Goal: Information Seeking & Learning: Learn about a topic

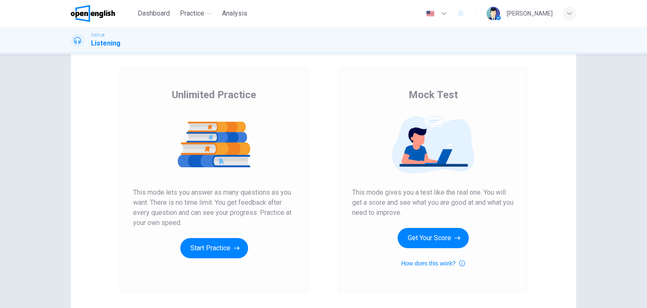
scroll to position [37, 0]
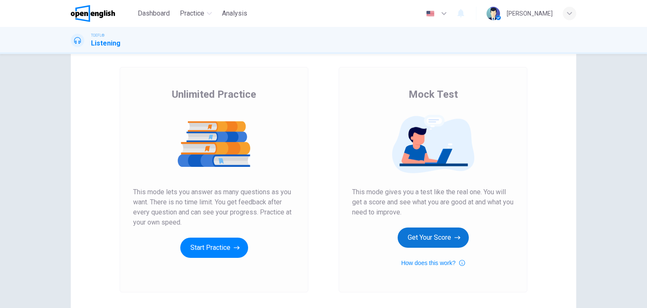
click at [442, 244] on button "Get Your Score" at bounding box center [433, 237] width 71 height 20
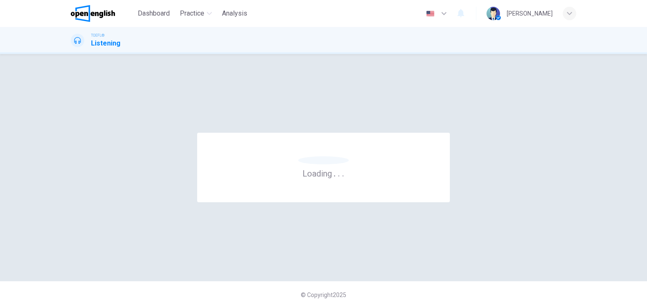
scroll to position [0, 0]
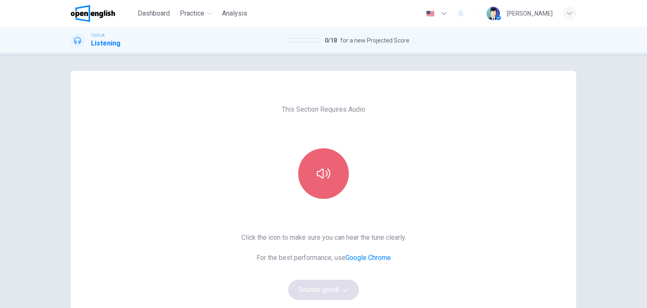
click at [318, 186] on button "button" at bounding box center [323, 173] width 51 height 51
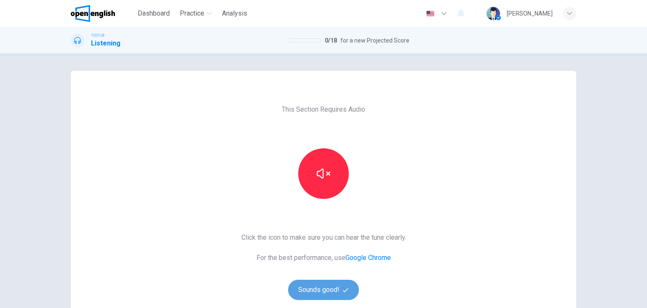
click at [311, 293] on button "Sounds good!" at bounding box center [323, 290] width 71 height 20
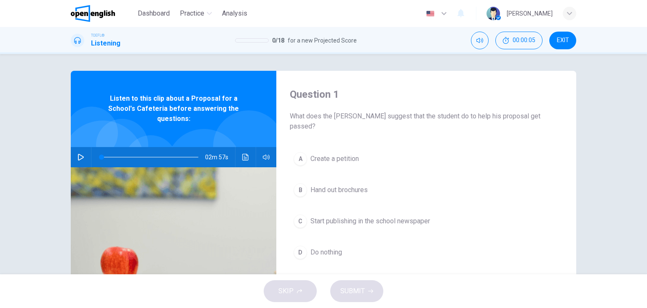
click at [80, 154] on icon "button" at bounding box center [80, 157] width 7 height 7
click at [244, 154] on icon "Click to see the audio transcription" at bounding box center [245, 157] width 6 height 7
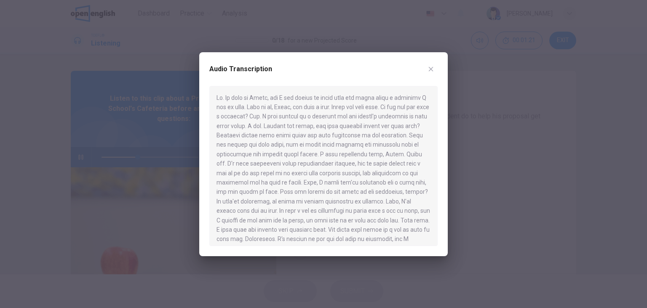
click at [431, 68] on icon "button" at bounding box center [430, 69] width 7 height 7
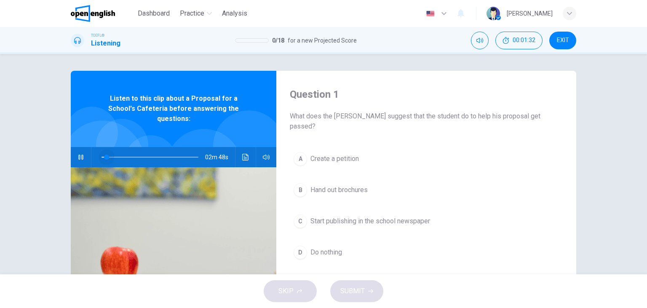
drag, startPoint x: 142, startPoint y: 149, endPoint x: 106, endPoint y: 146, distance: 36.3
click at [106, 155] on span at bounding box center [106, 157] width 5 height 5
type input "**"
click at [564, 43] on span "EXIT" at bounding box center [563, 40] width 12 height 7
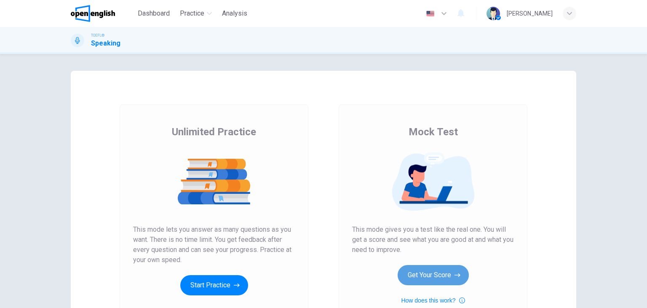
click at [412, 277] on button "Get Your Score" at bounding box center [433, 275] width 71 height 20
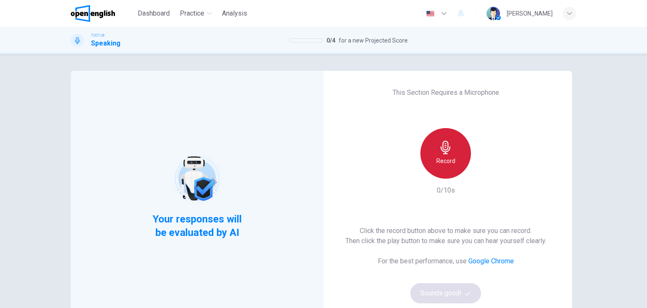
click at [445, 149] on icon "button" at bounding box center [445, 147] width 13 height 13
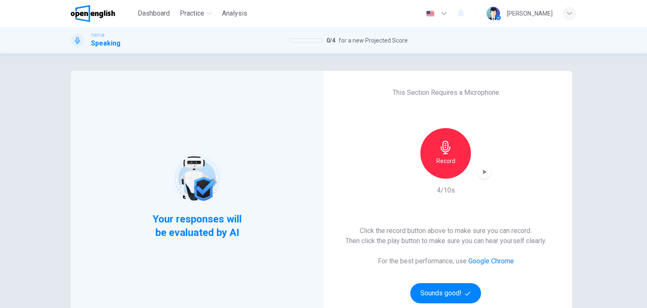
click at [483, 176] on div "button" at bounding box center [484, 171] width 13 height 13
click at [448, 296] on button "Sounds good!" at bounding box center [445, 293] width 71 height 20
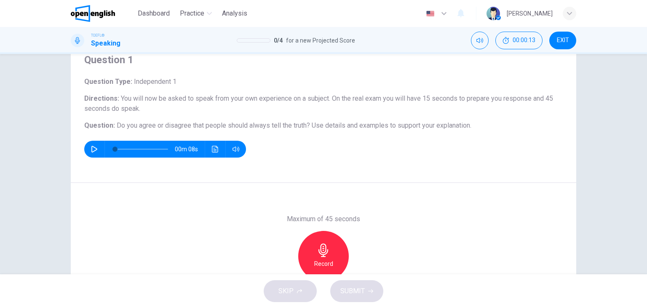
scroll to position [36, 0]
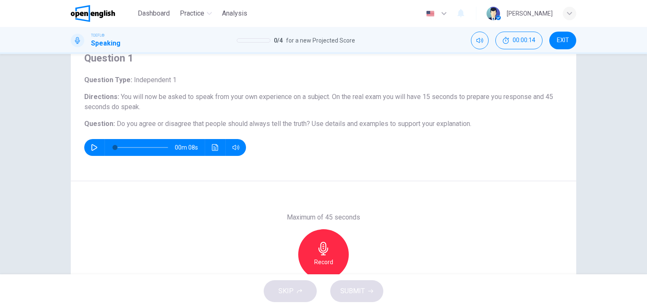
click at [390, 187] on div "Maximum of 45 seconds Record 0/45s" at bounding box center [323, 254] width 505 height 146
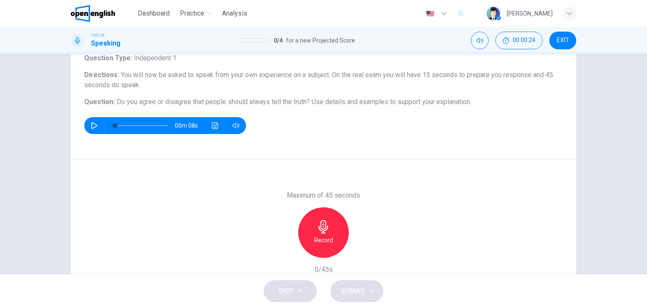
click at [93, 126] on icon "button" at bounding box center [94, 125] width 7 height 7
type input "*"
click at [321, 234] on div "Record" at bounding box center [323, 232] width 51 height 51
click at [321, 234] on div "Stop" at bounding box center [323, 232] width 51 height 51
click at [353, 291] on span "SUBMIT" at bounding box center [352, 291] width 24 height 12
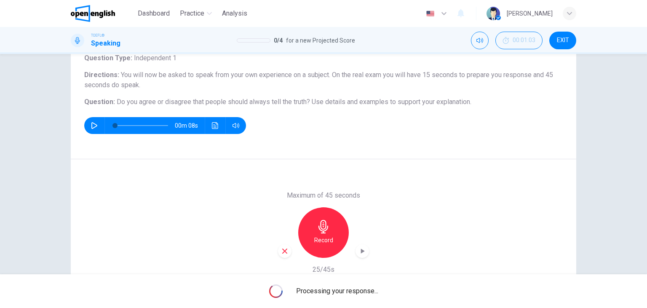
click at [365, 251] on icon "button" at bounding box center [362, 251] width 8 height 8
click at [365, 249] on icon "button" at bounding box center [362, 251] width 8 height 8
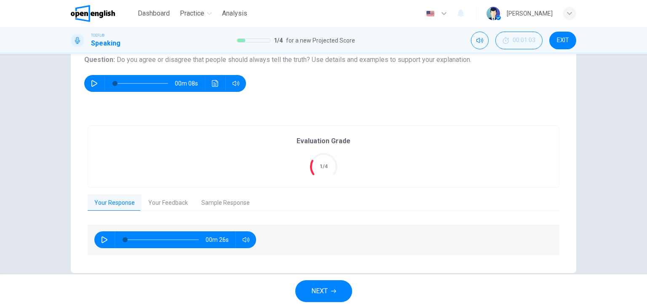
scroll to position [101, 0]
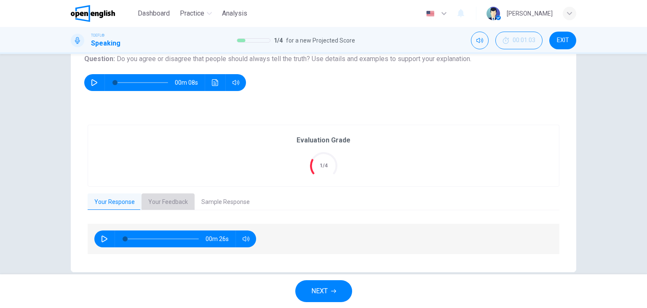
click at [163, 202] on button "Your Feedback" at bounding box center [168, 202] width 53 height 18
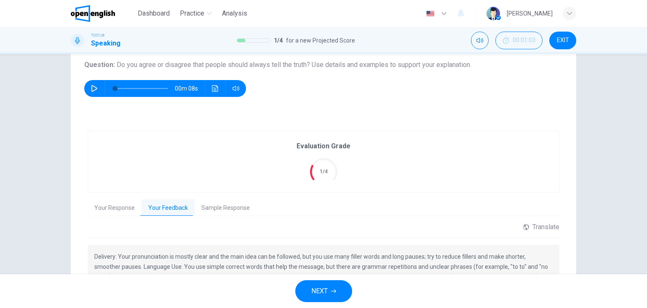
scroll to position [90, 0]
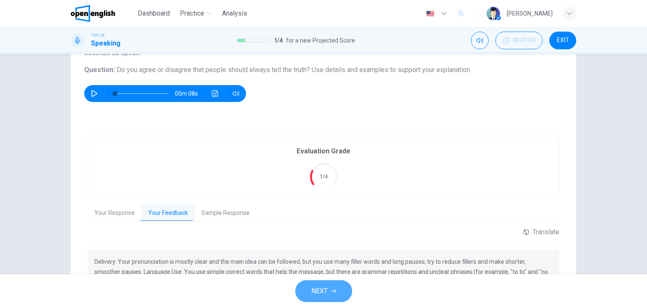
click at [308, 291] on button "NEXT" at bounding box center [323, 291] width 57 height 22
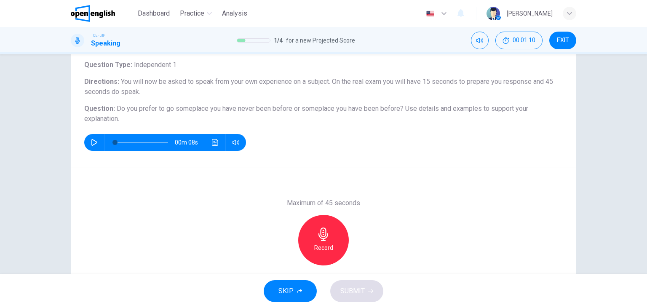
scroll to position [51, 0]
click at [324, 237] on icon "button" at bounding box center [323, 233] width 10 height 13
click at [358, 293] on span "SUBMIT" at bounding box center [352, 291] width 24 height 12
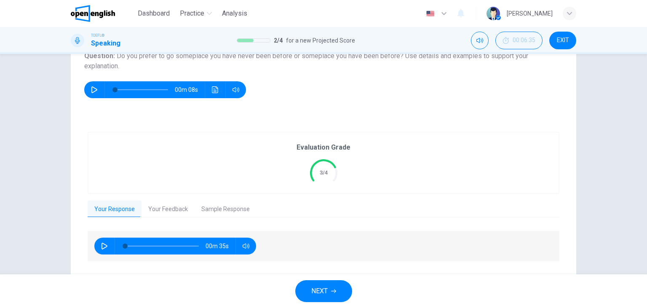
scroll to position [126, 0]
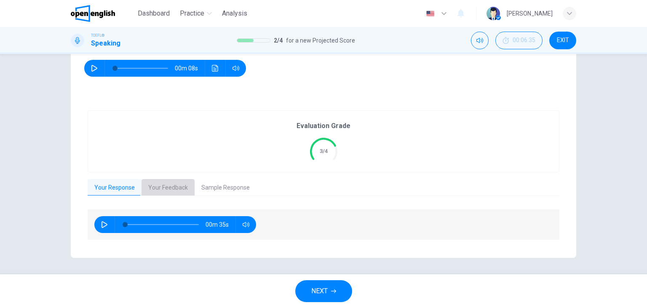
click at [167, 189] on button "Your Feedback" at bounding box center [168, 188] width 53 height 18
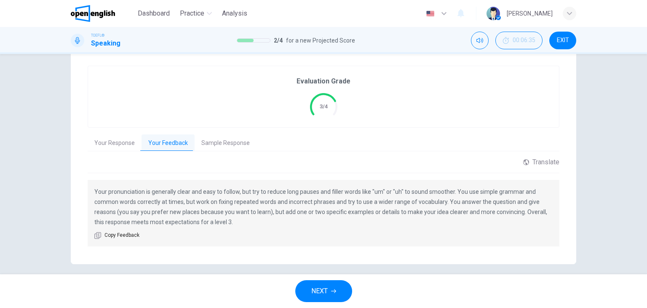
scroll to position [177, 0]
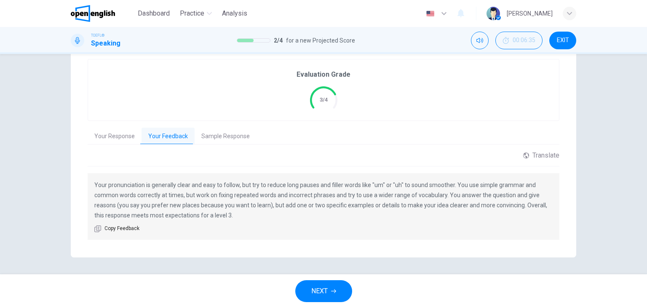
click at [317, 283] on button "NEXT" at bounding box center [323, 291] width 57 height 22
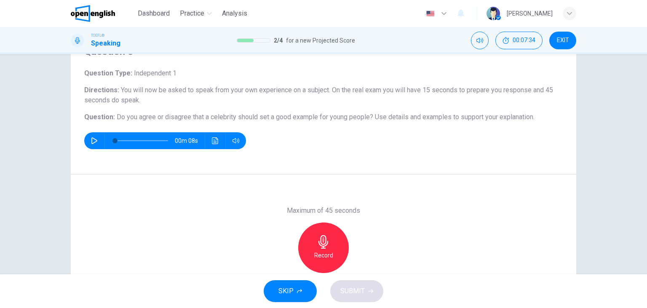
scroll to position [44, 0]
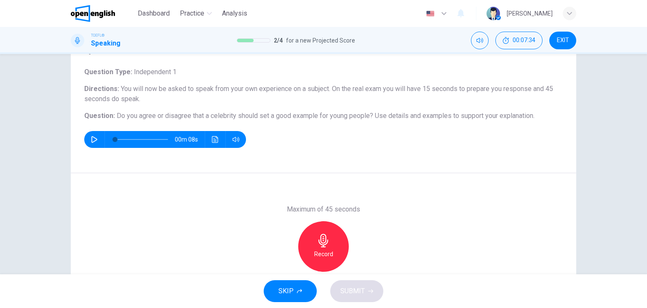
click at [328, 237] on icon "button" at bounding box center [323, 240] width 13 height 13
click at [328, 242] on icon "button" at bounding box center [323, 240] width 10 height 13
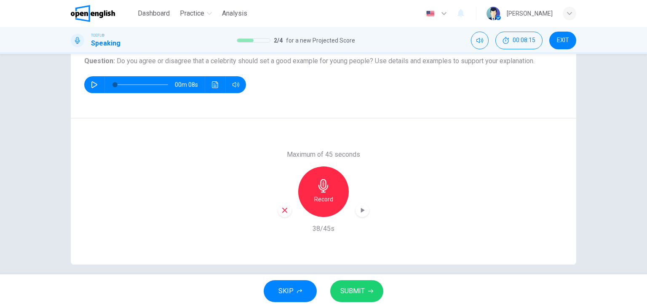
scroll to position [106, 0]
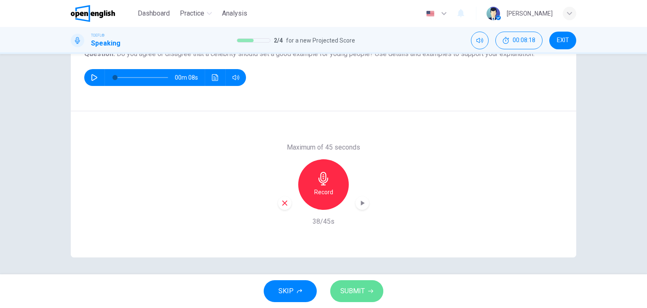
click at [361, 289] on span "SUBMIT" at bounding box center [352, 291] width 24 height 12
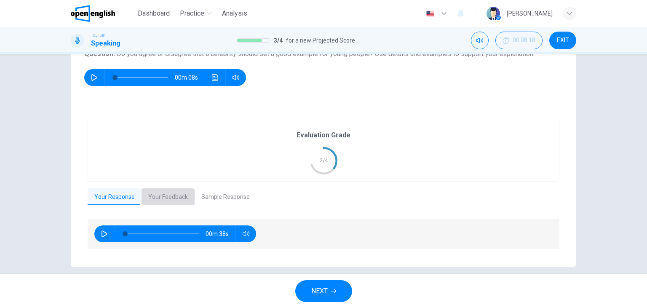
click at [173, 196] on button "Your Feedback" at bounding box center [168, 197] width 53 height 18
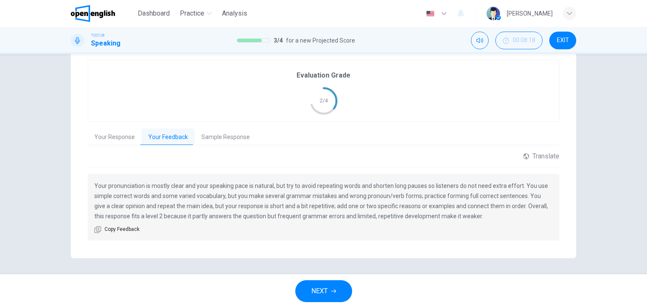
scroll to position [167, 0]
click at [227, 142] on button "Sample Response" at bounding box center [226, 137] width 62 height 18
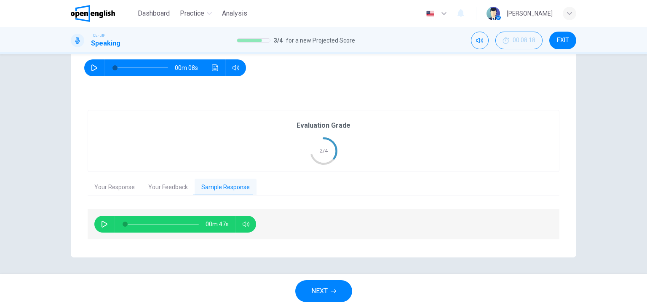
scroll to position [115, 0]
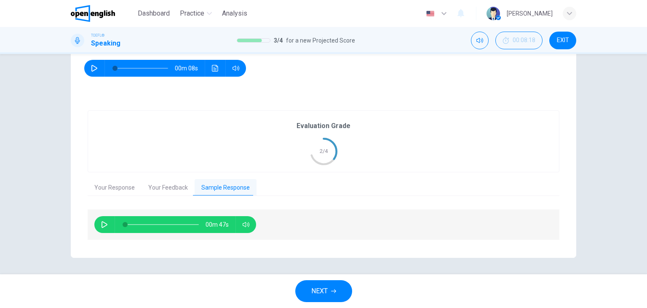
click at [105, 227] on icon "button" at bounding box center [104, 224] width 7 height 7
type input "*"
click at [311, 296] on span "NEXT" at bounding box center [319, 291] width 16 height 12
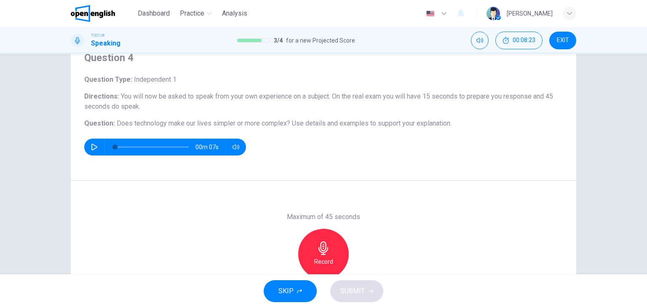
scroll to position [47, 0]
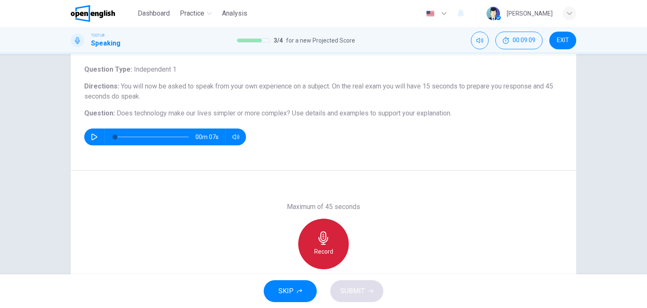
click at [324, 240] on icon "button" at bounding box center [323, 237] width 13 height 13
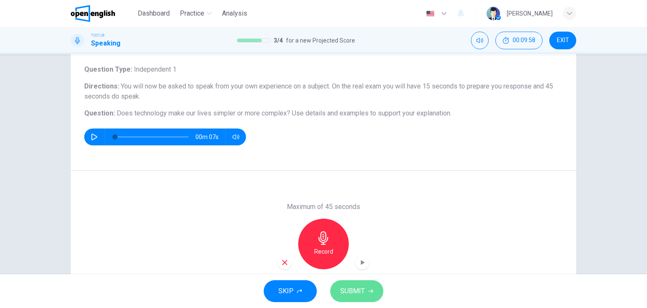
click at [355, 292] on span "SUBMIT" at bounding box center [352, 291] width 24 height 12
